Goal: Navigation & Orientation: Find specific page/section

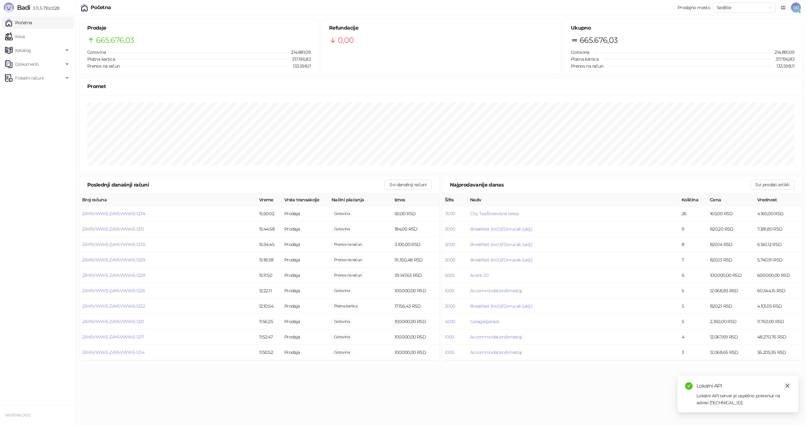
click at [788, 386] on icon "close" at bounding box center [787, 385] width 3 height 3
